Goal: Task Accomplishment & Management: Use online tool/utility

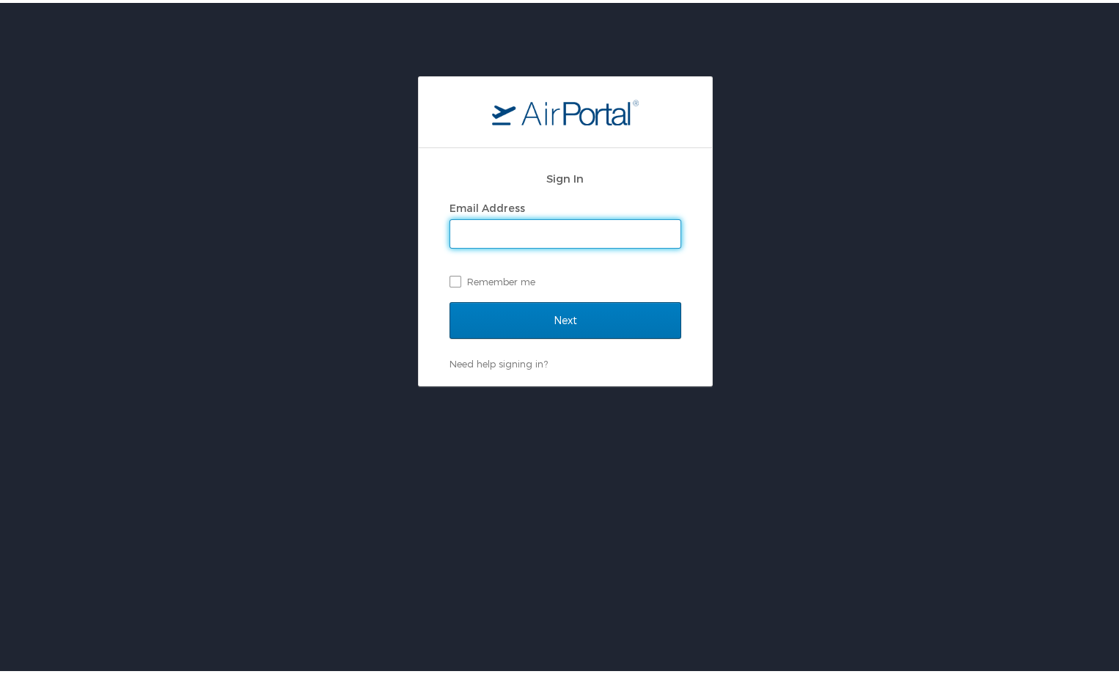
type input "[EMAIL_ADDRESS][DOMAIN_NAME]"
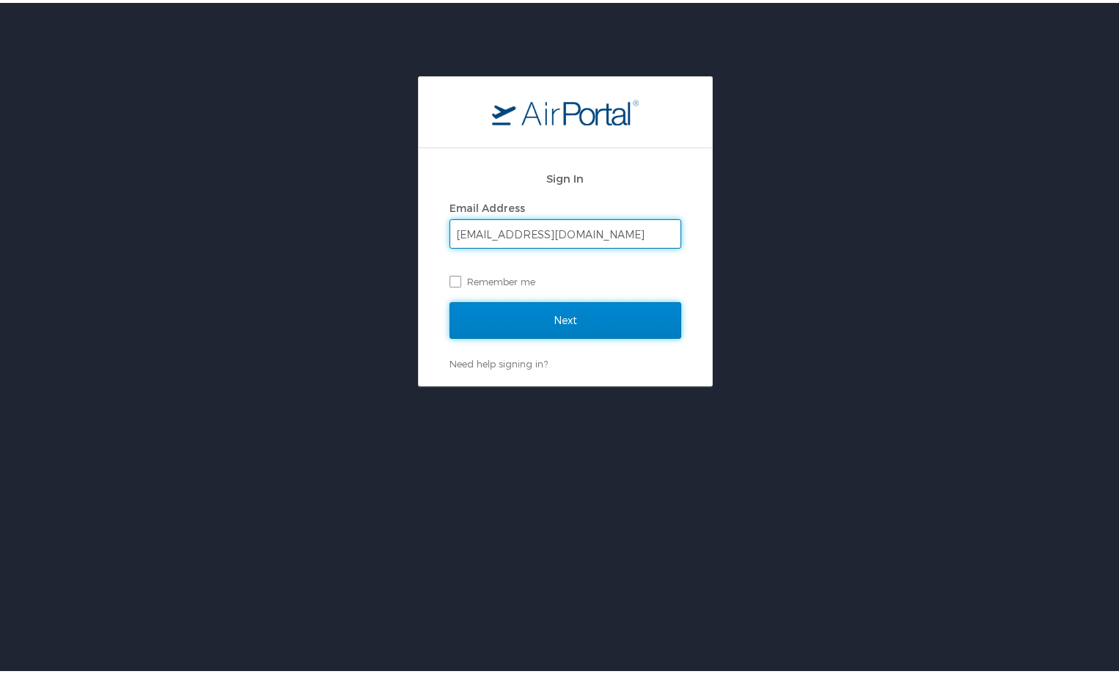
click at [477, 314] on input "Next" at bounding box center [565, 317] width 232 height 37
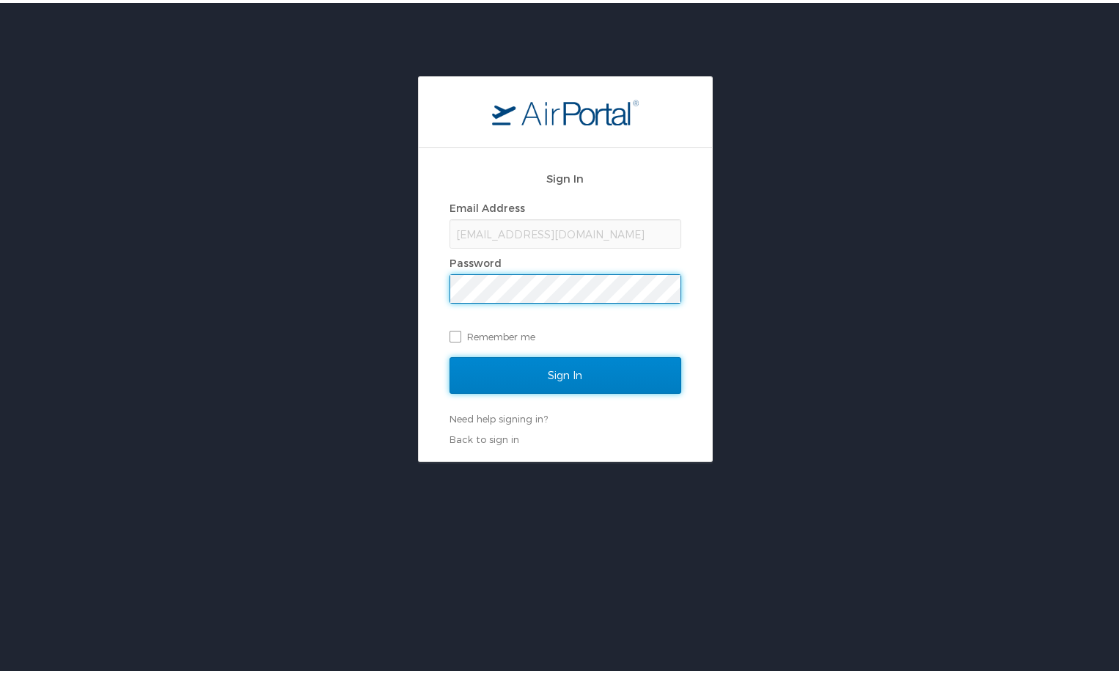
click at [514, 369] on input "Sign In" at bounding box center [565, 372] width 232 height 37
